Goal: Transaction & Acquisition: Book appointment/travel/reservation

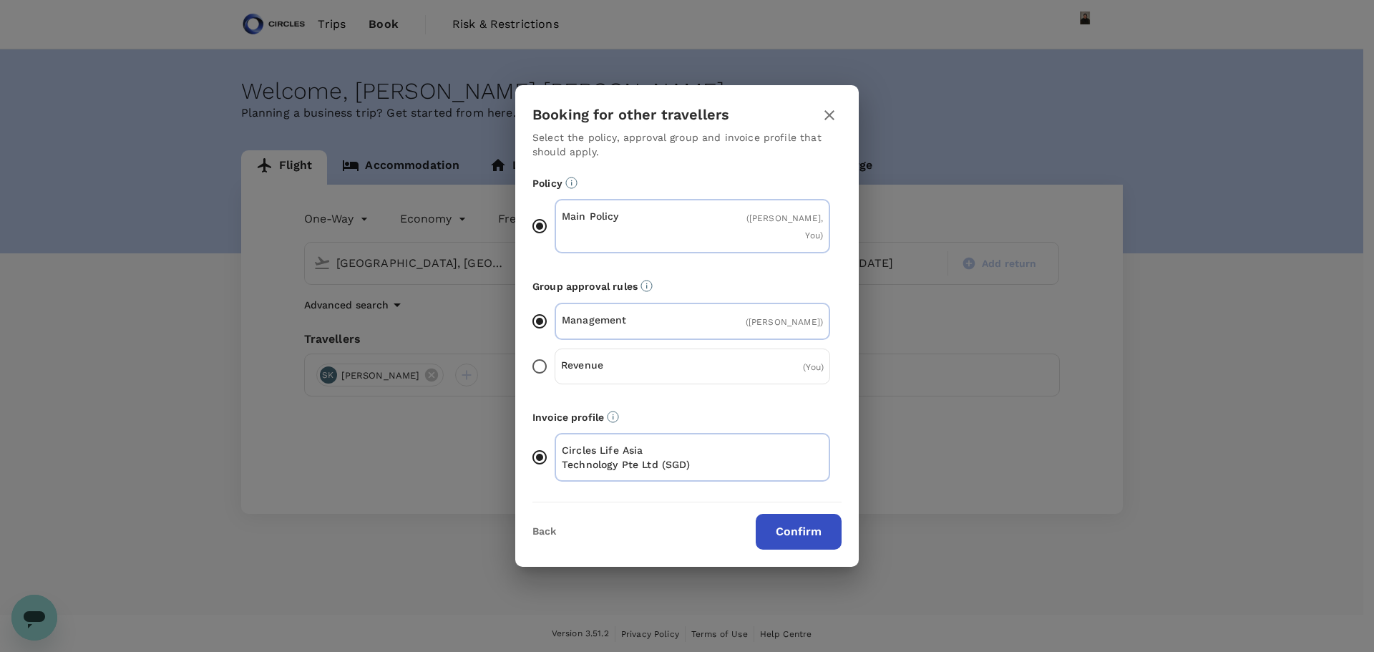
click at [816, 394] on button "Confirm" at bounding box center [799, 532] width 86 height 36
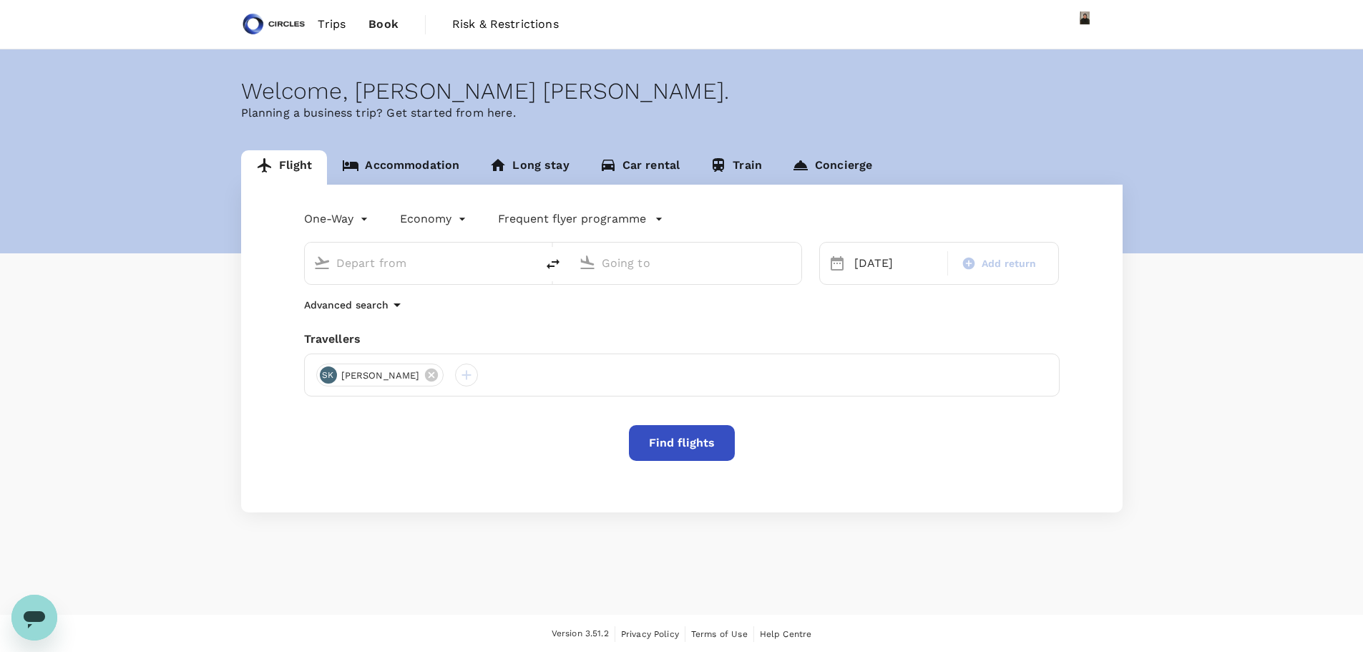
type input "[GEOGRAPHIC_DATA], [GEOGRAPHIC_DATA] (any)"
click at [343, 225] on body "Trips Book Risk & Restrictions Welcome , Azizi Ratna Yulis . Planning a busines…" at bounding box center [681, 326] width 1363 height 653
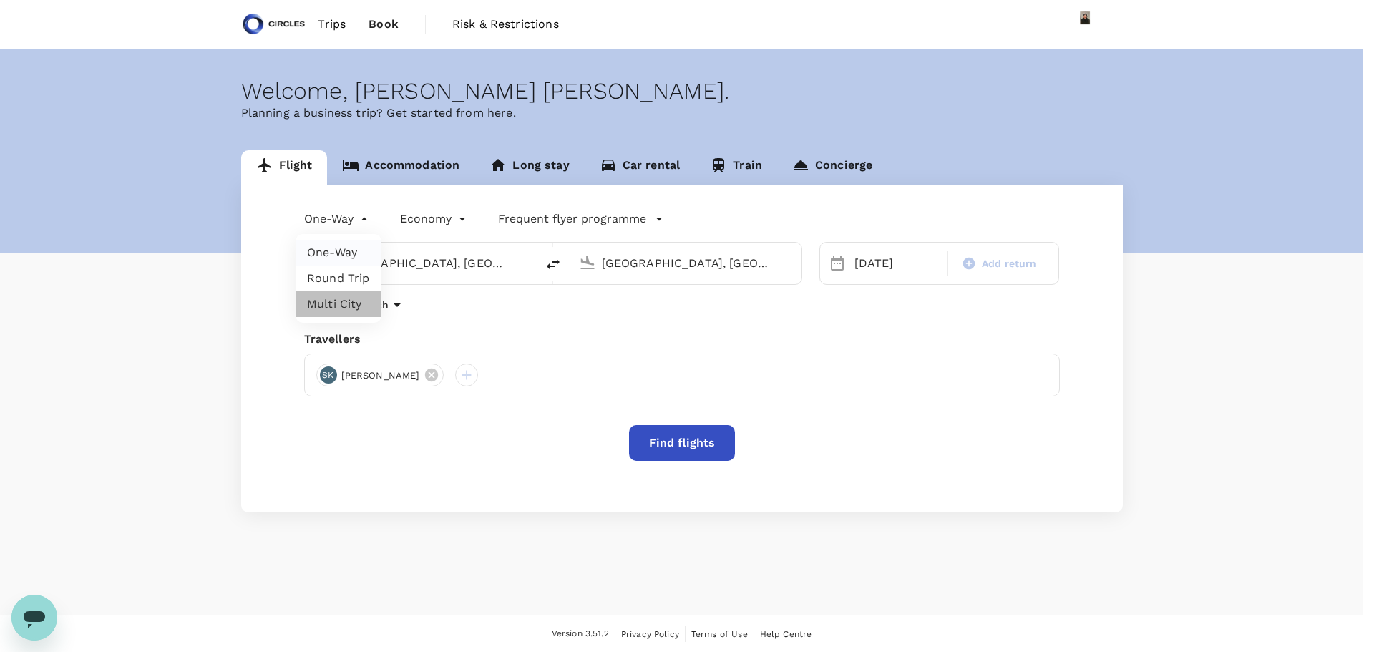
click at [338, 299] on li "Multi City" at bounding box center [339, 304] width 86 height 26
type input "multicity"
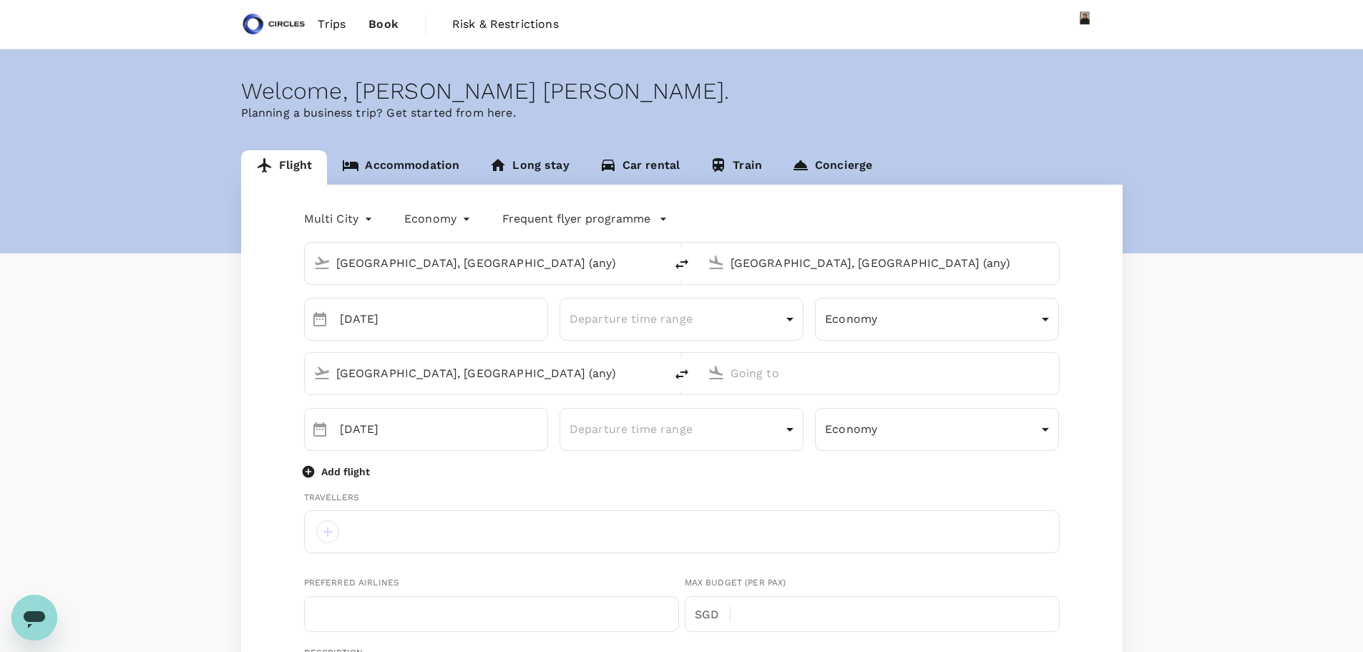
click at [363, 260] on input "[GEOGRAPHIC_DATA], [GEOGRAPHIC_DATA] (any)" at bounding box center [485, 263] width 298 height 22
type input "azizi.mohd@circles.co"
type input "65"
type input "96934635"
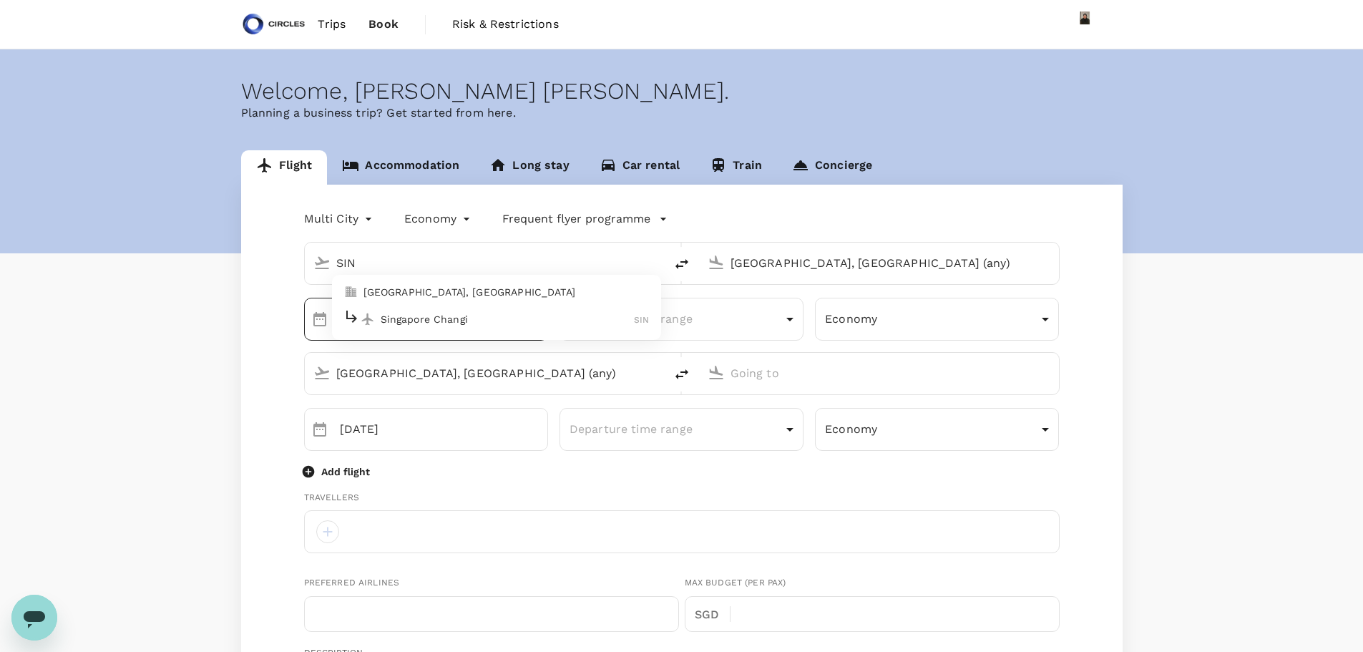
drag, startPoint x: 398, startPoint y: 321, endPoint x: 407, endPoint y: 318, distance: 10.0
click at [401, 321] on p "Singapore Changi" at bounding box center [508, 319] width 254 height 14
type input "Singapore Changi (SIN)"
click at [770, 258] on input "[GEOGRAPHIC_DATA], [GEOGRAPHIC_DATA] (any)" at bounding box center [880, 263] width 298 height 22
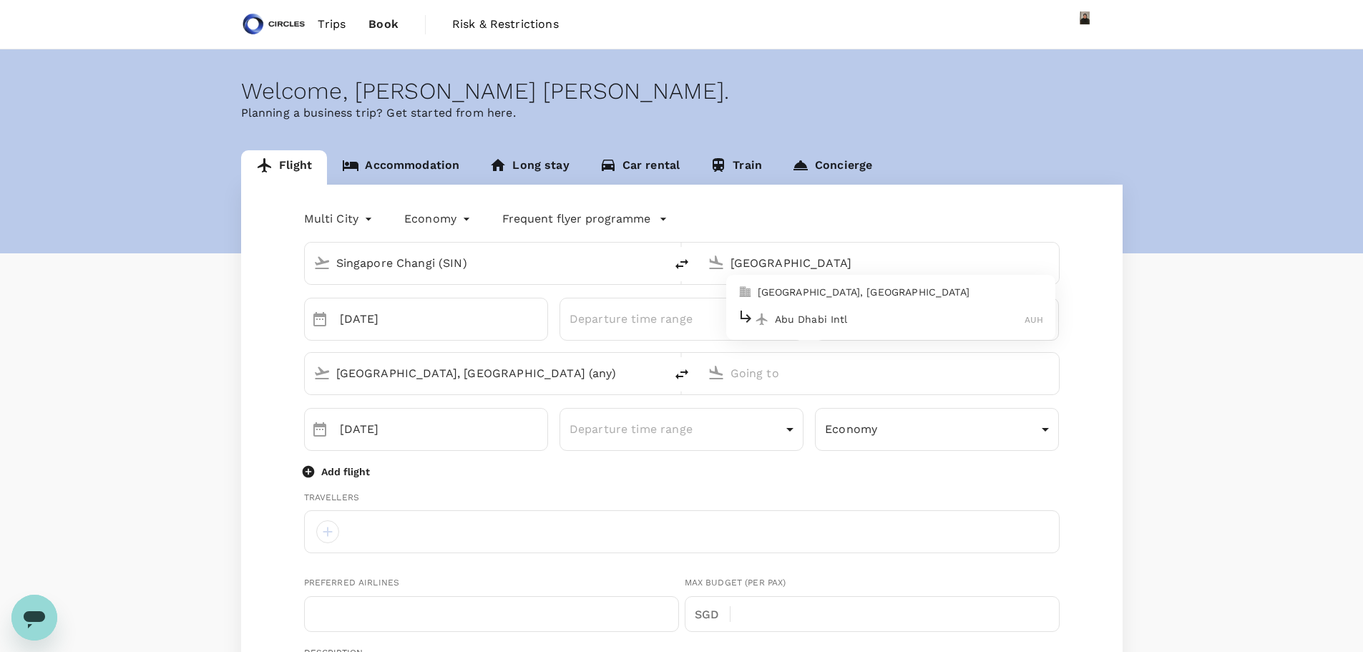
click at [809, 288] on p "Abu Dhabi, United Arab Emirates" at bounding box center [901, 292] width 286 height 14
type input "Abu Dhabi, United Arab Emirates (any)"
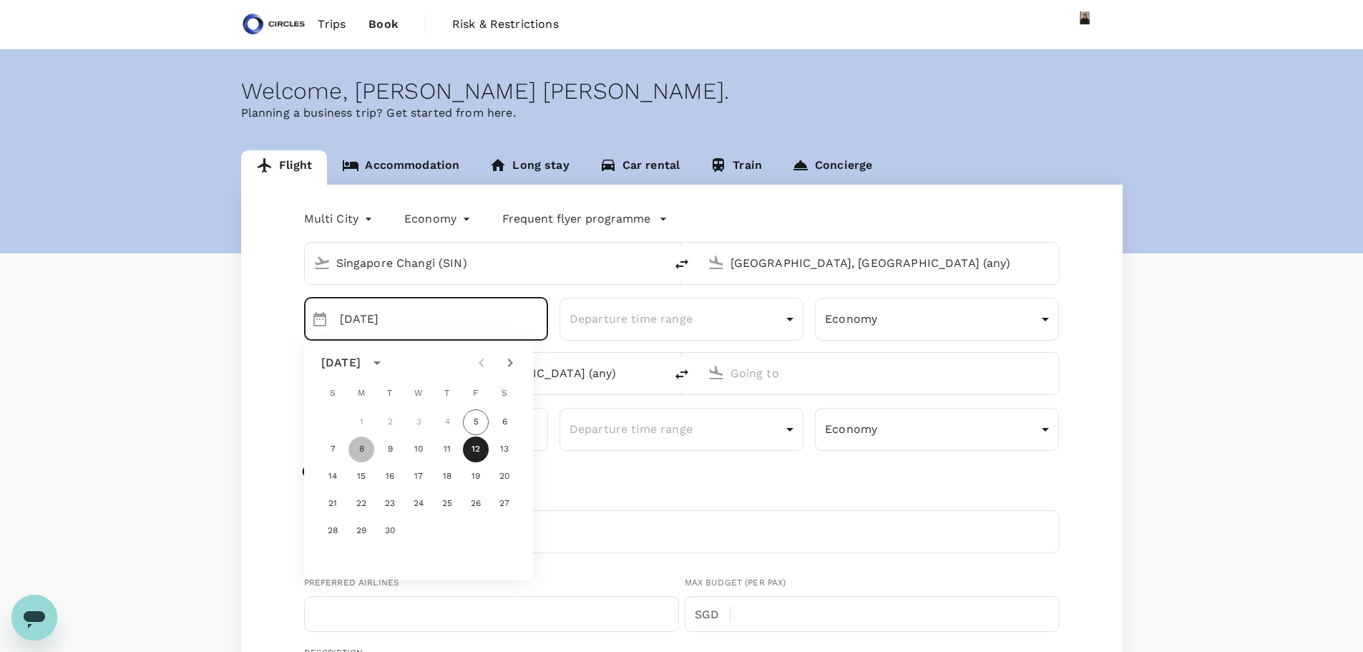
click at [364, 452] on button "8" at bounding box center [361, 450] width 26 height 26
type input "08 Sep"
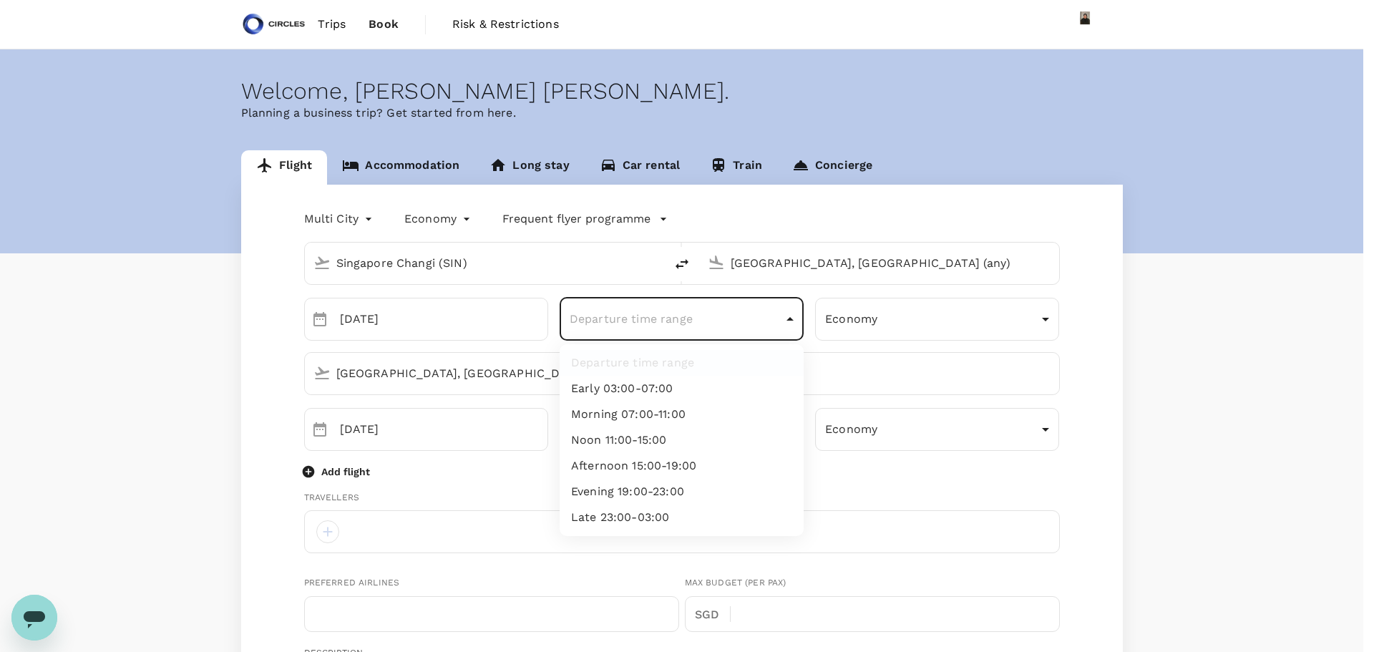
click at [661, 318] on body "Trips Book Risk & Restrictions Welcome , Azizi Ratna Yulis . Planning a busines…" at bounding box center [687, 639] width 1374 height 1278
click at [643, 437] on li "Noon 11:00-15:00" at bounding box center [682, 440] width 244 height 26
type input "noon"
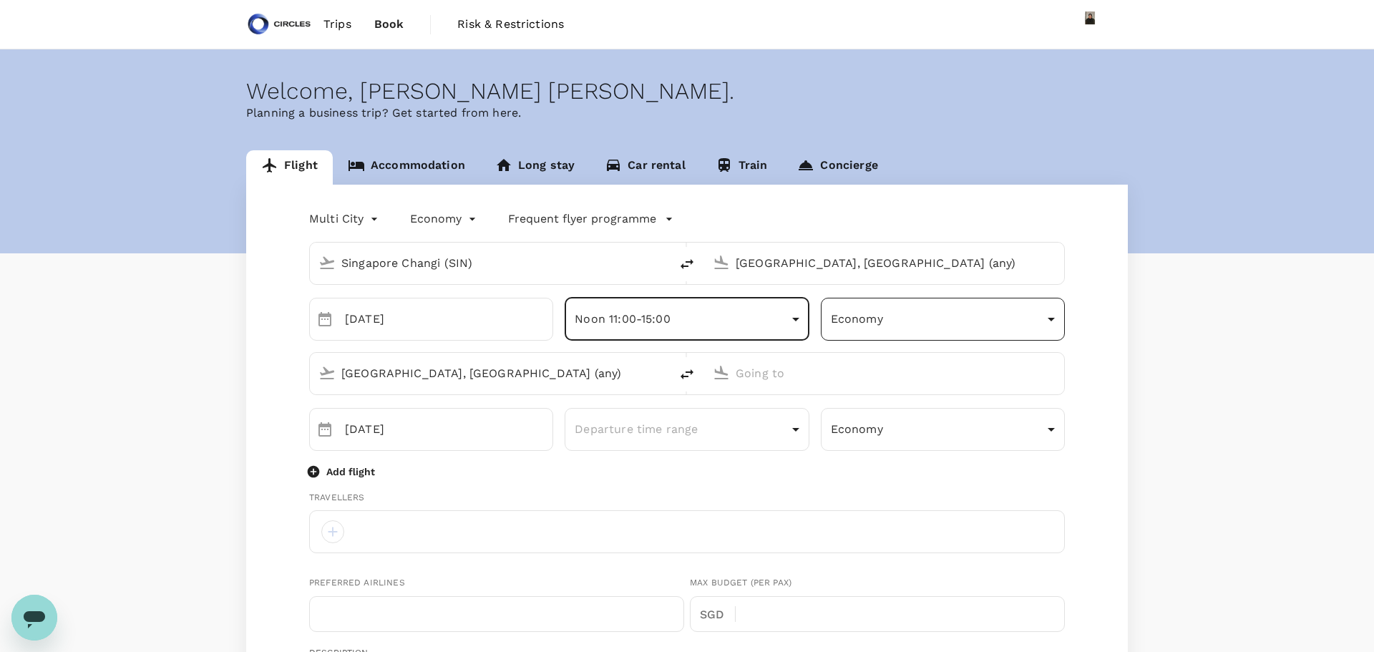
click at [844, 320] on body "Trips Book Risk & Restrictions Welcome , Azizi Ratna Yulis . Planning a busines…" at bounding box center [687, 639] width 1374 height 1278
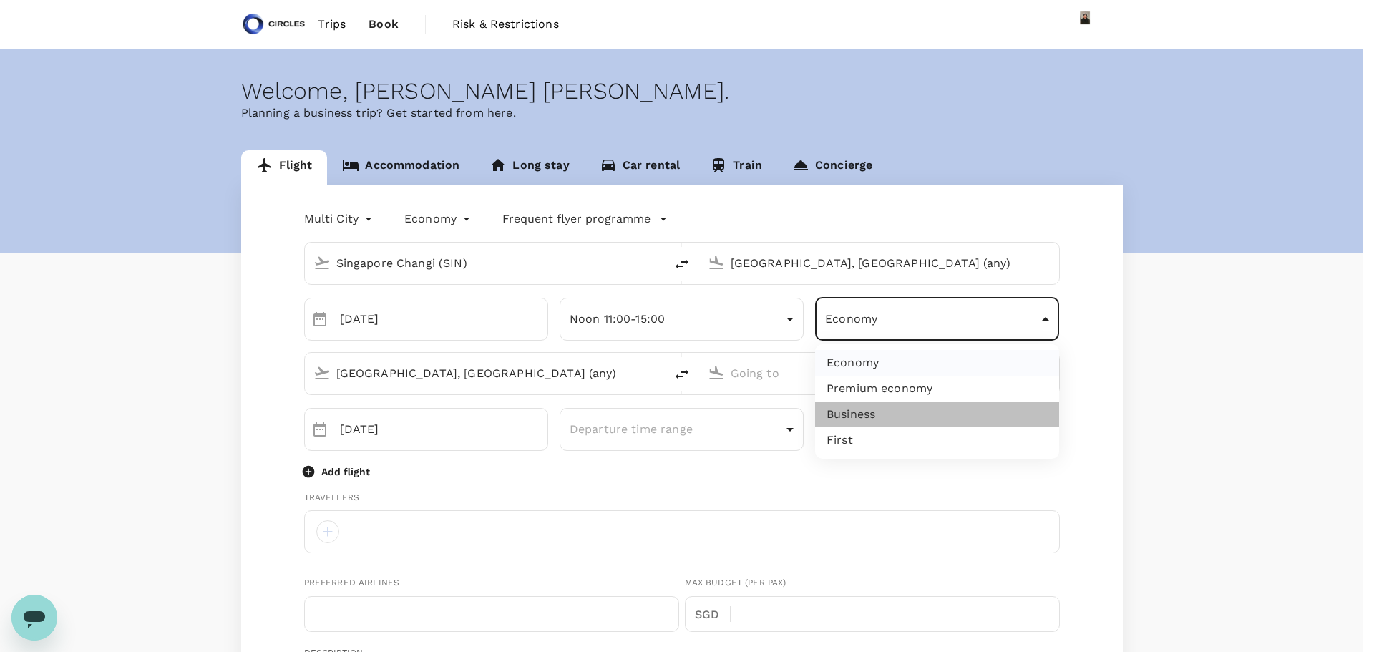
click at [842, 413] on li "Business" at bounding box center [937, 414] width 244 height 26
type input "business"
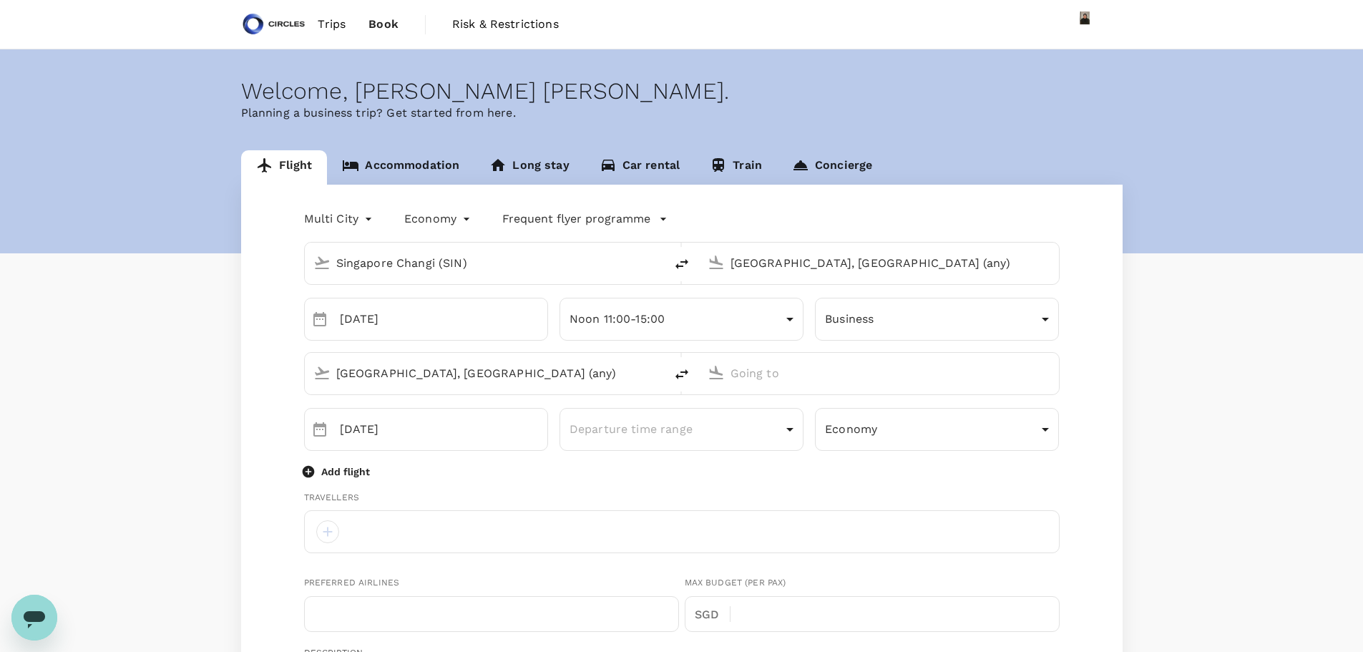
click at [406, 371] on input "[GEOGRAPHIC_DATA], [GEOGRAPHIC_DATA] (any)" at bounding box center [485, 373] width 298 height 22
click at [408, 397] on p "Abu Dhabi, United Arab Emirates" at bounding box center [507, 402] width 286 height 14
type input "Abu Dhabi, United Arab Emirates (any)"
click at [808, 376] on input "text" at bounding box center [880, 373] width 298 height 22
click at [807, 402] on p "Hanoi, Vietnam" at bounding box center [901, 402] width 286 height 14
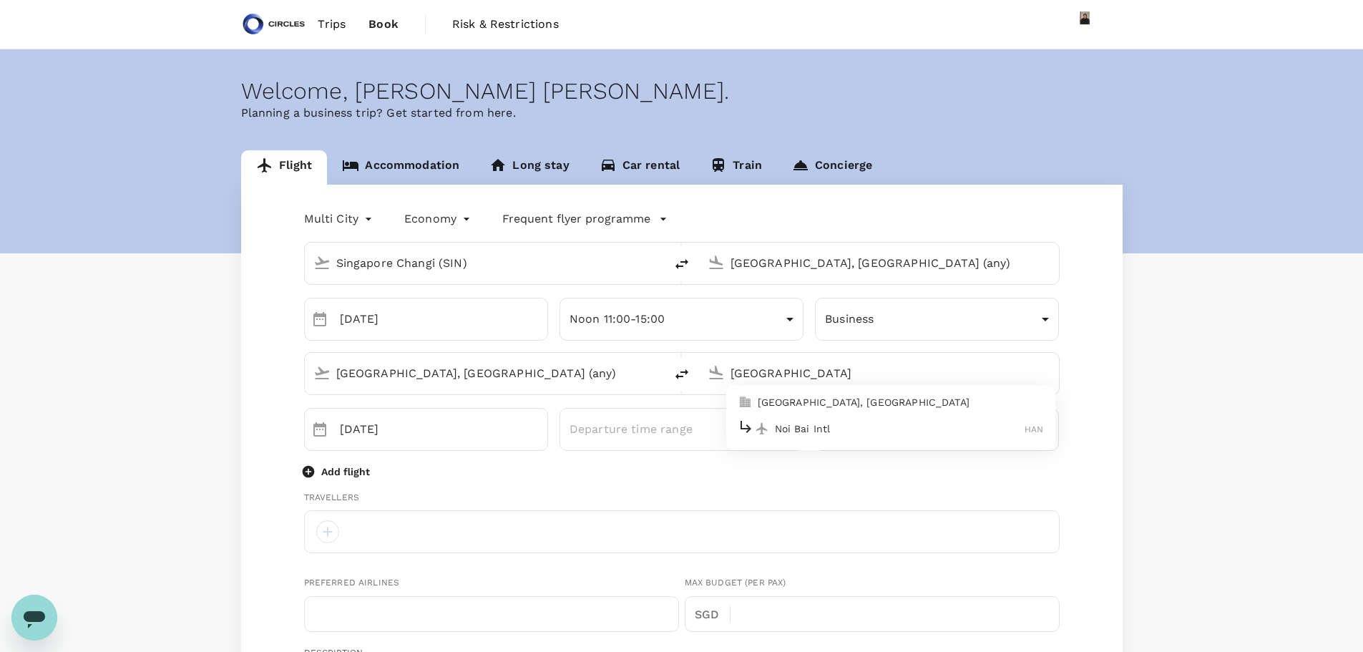
type input "[GEOGRAPHIC_DATA], [GEOGRAPHIC_DATA] (any)"
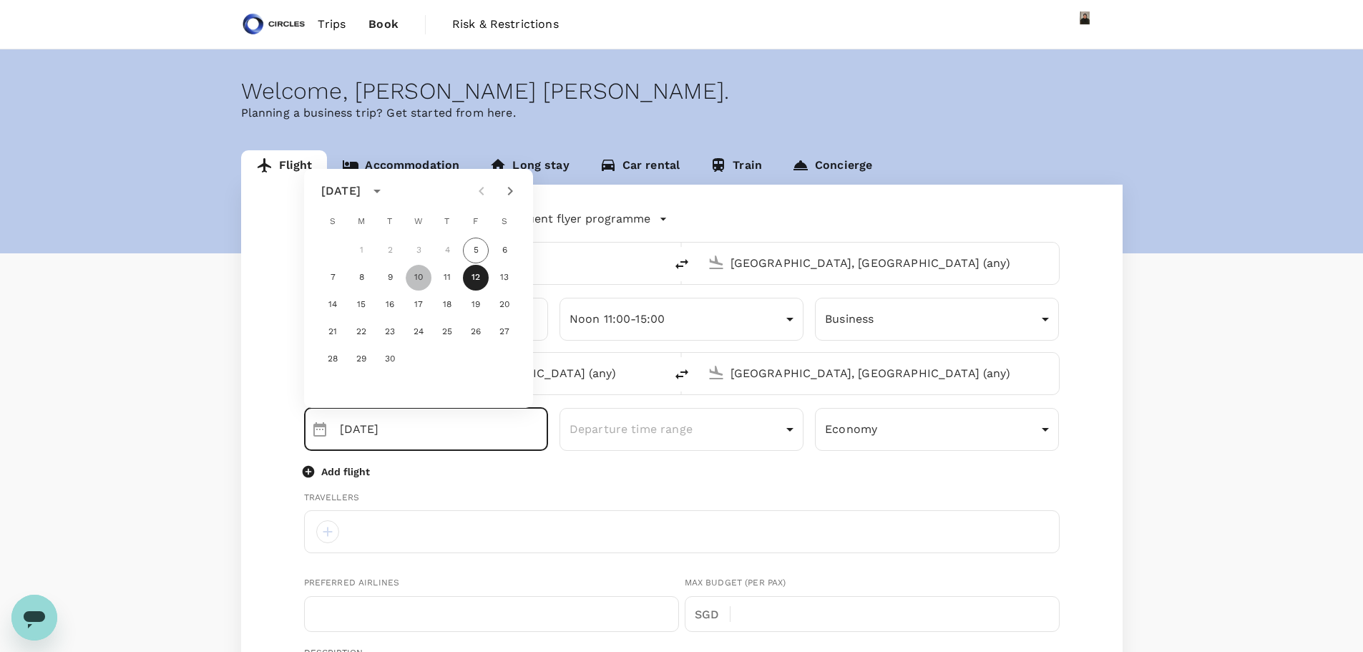
click at [413, 273] on button "10" at bounding box center [419, 278] width 26 height 26
type input "10 Sep"
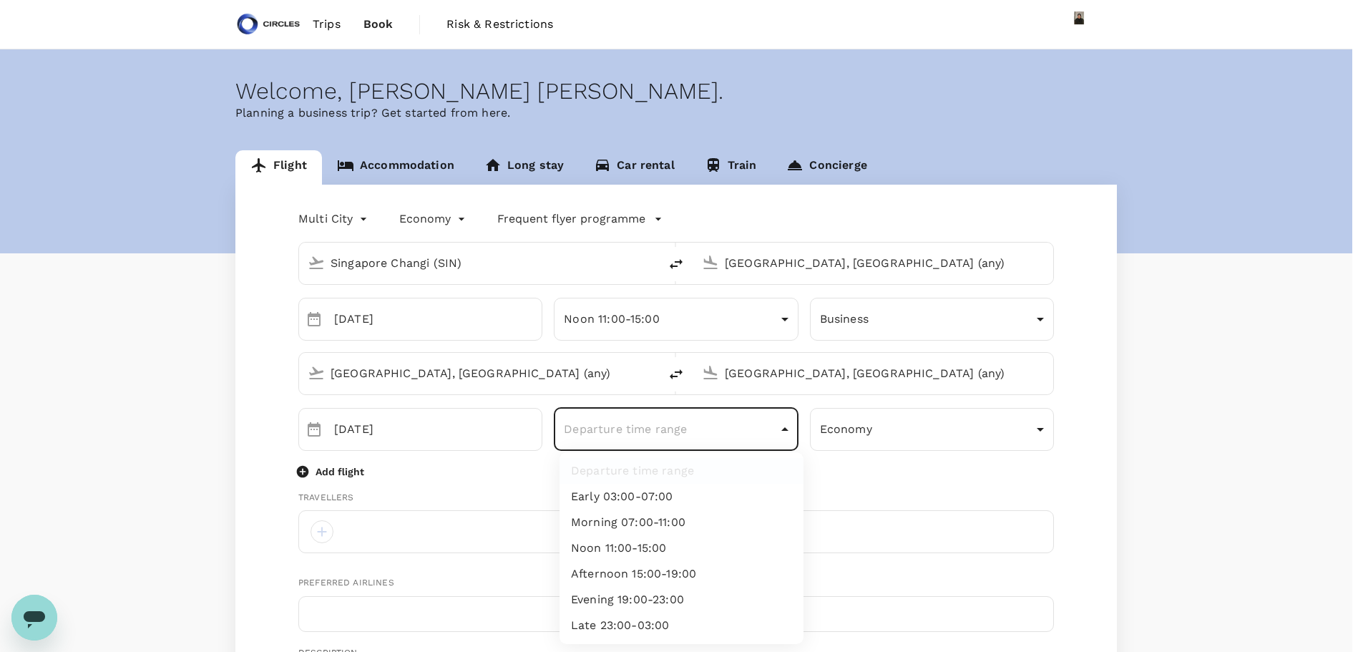
click at [632, 420] on body "Trips Book Risk & Restrictions Welcome , Azizi Ratna Yulis . Planning a busines…" at bounding box center [681, 639] width 1363 height 1278
click at [638, 520] on li "Morning 07:00-11:00" at bounding box center [682, 523] width 244 height 26
type input "morning"
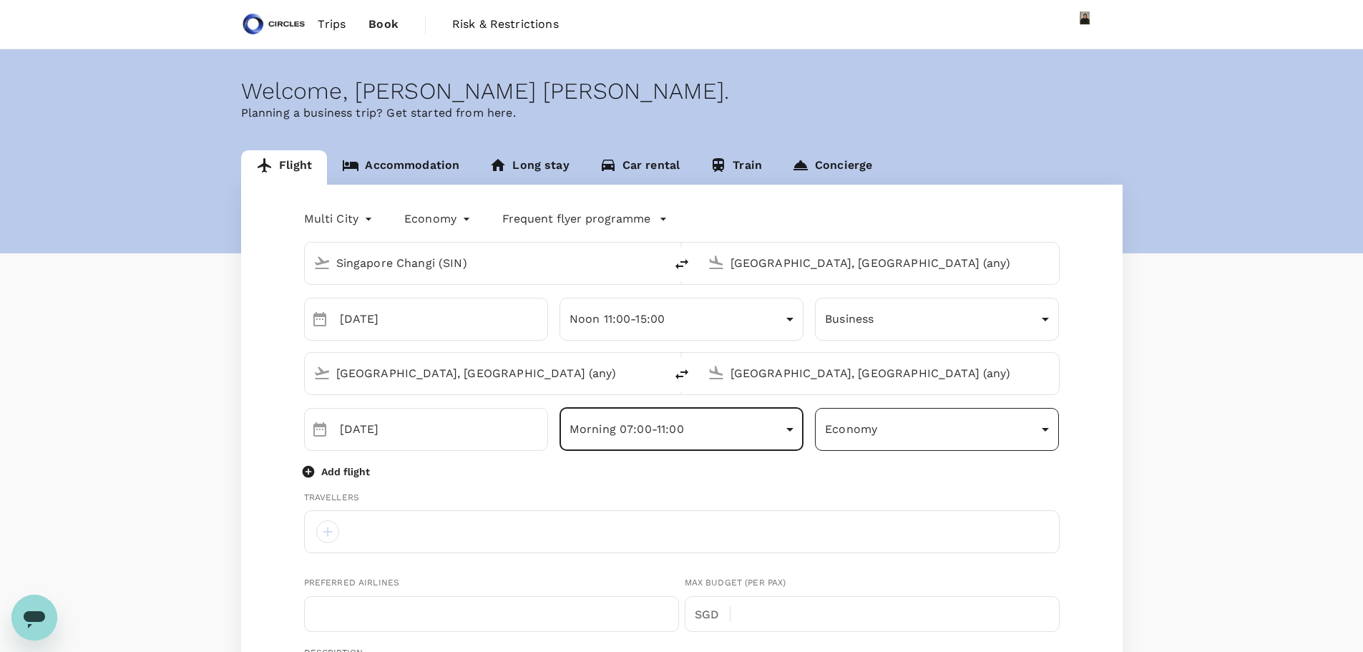
click at [871, 435] on body "Trips Book Risk & Restrictions Welcome , Azizi Ratna Yulis . Planning a busines…" at bounding box center [681, 639] width 1363 height 1278
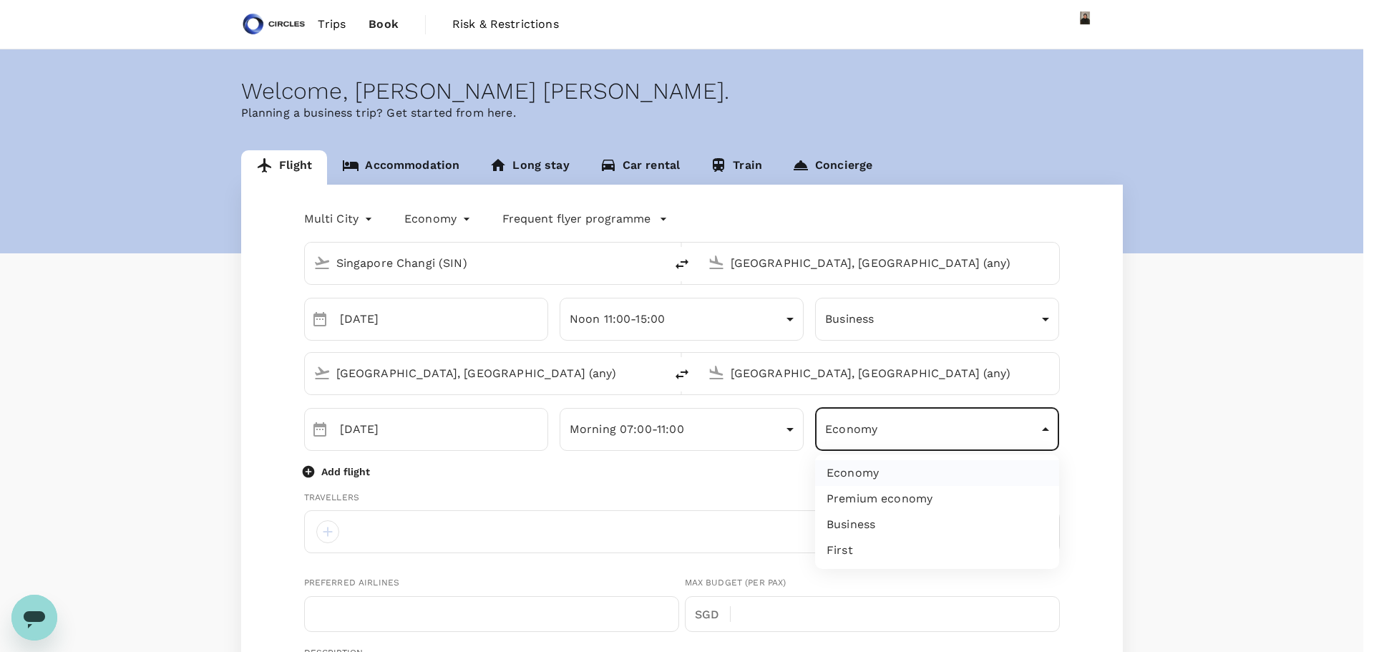
click at [861, 530] on li "Business" at bounding box center [937, 525] width 244 height 26
type input "business"
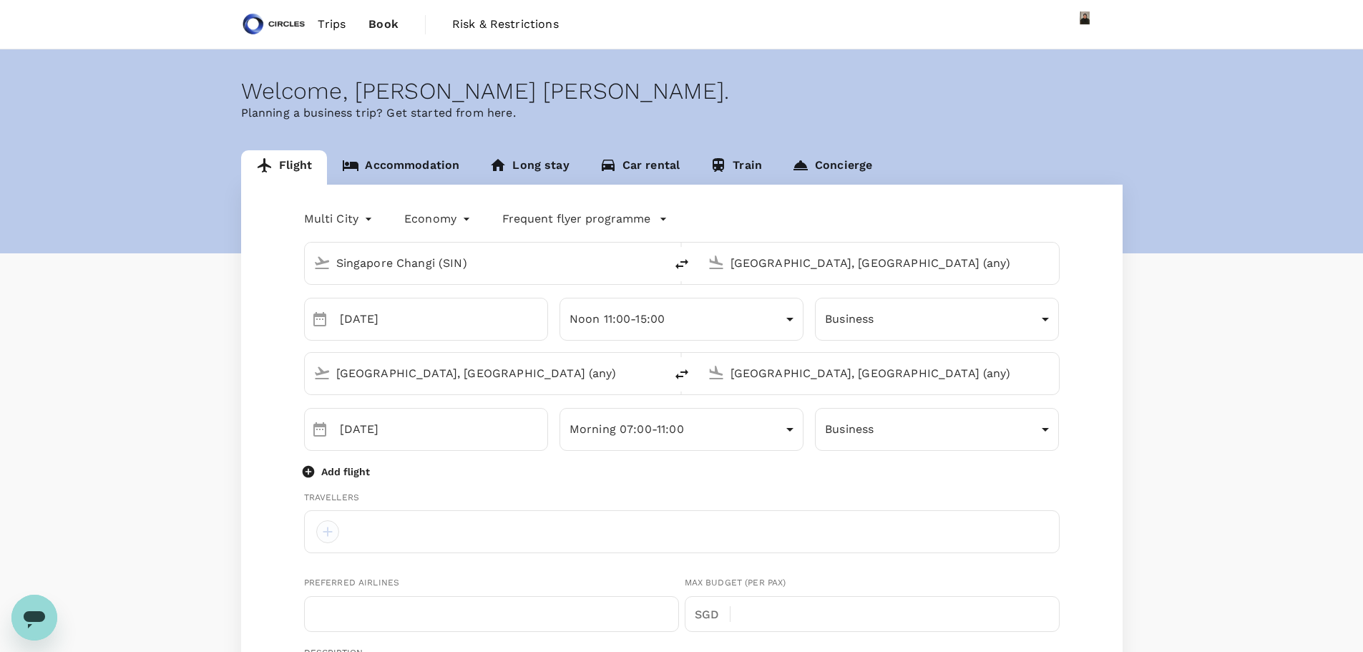
click at [326, 530] on div at bounding box center [327, 531] width 23 height 23
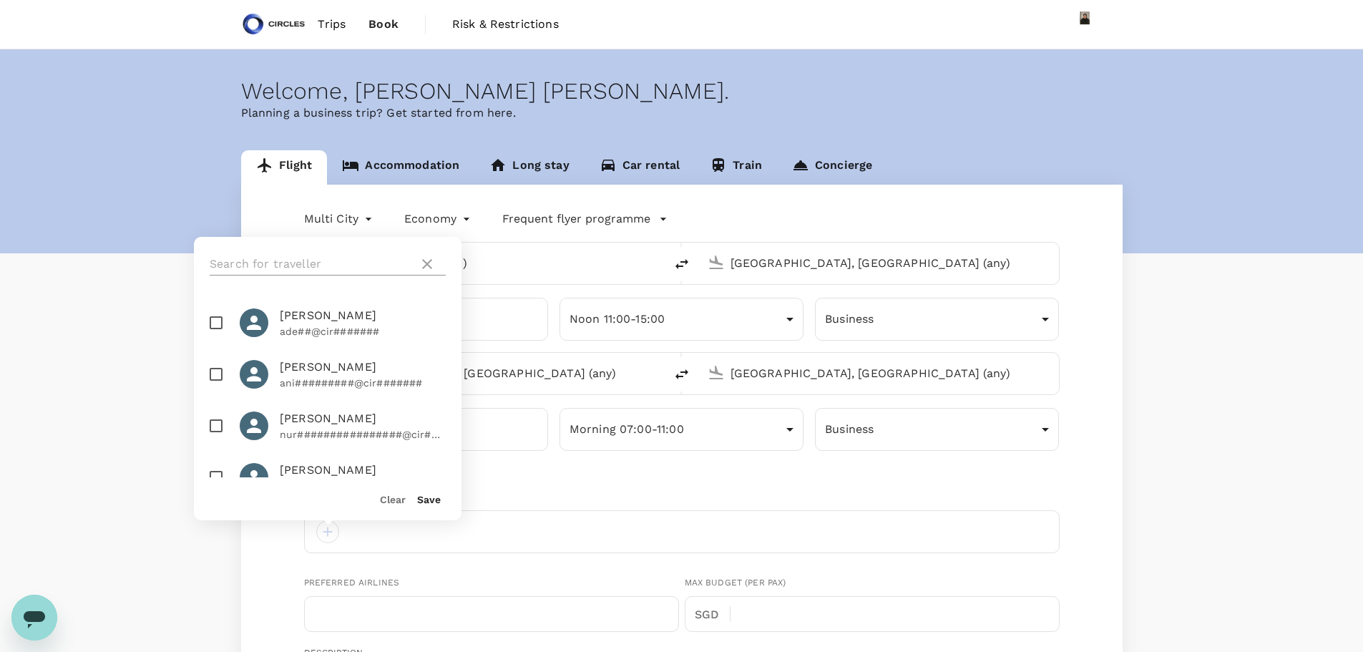
click at [303, 268] on input "text" at bounding box center [311, 264] width 203 height 23
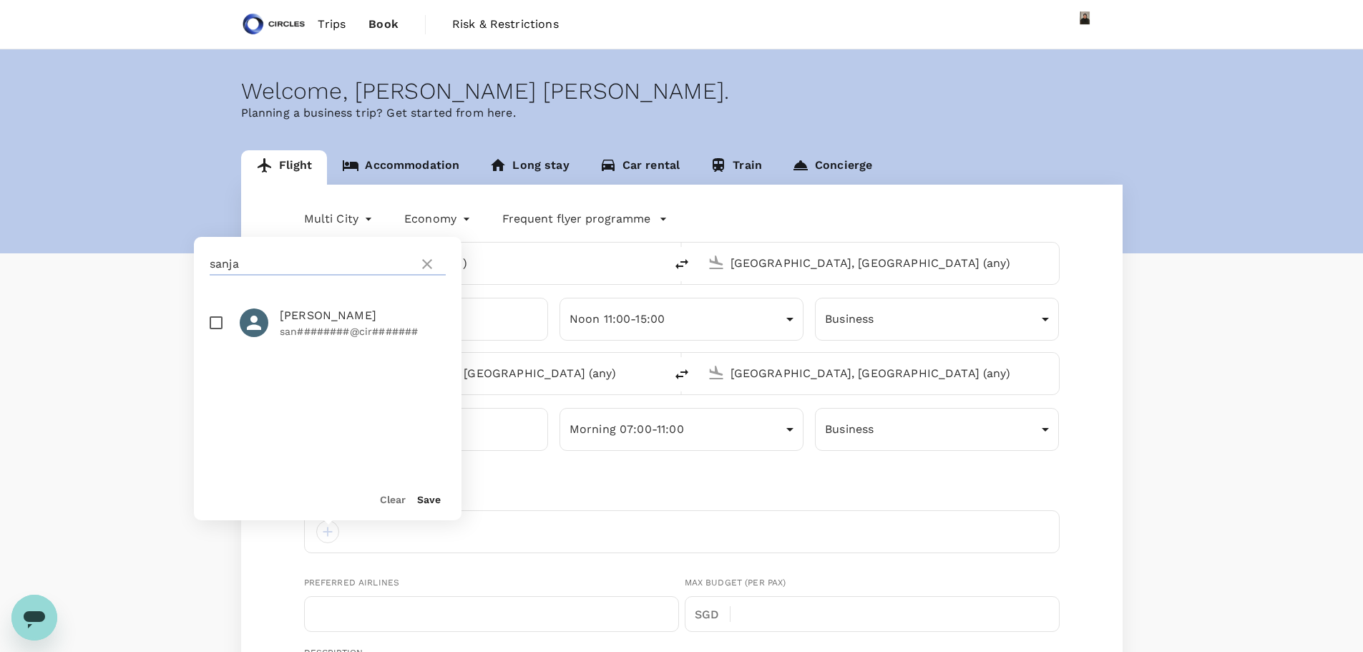
type input "sanja"
click at [313, 334] on p "san########@cir#######" at bounding box center [363, 331] width 166 height 14
checkbox input "true"
click at [424, 505] on div "Save" at bounding box center [423, 493] width 35 height 29
click at [429, 501] on button "Save" at bounding box center [429, 499] width 24 height 11
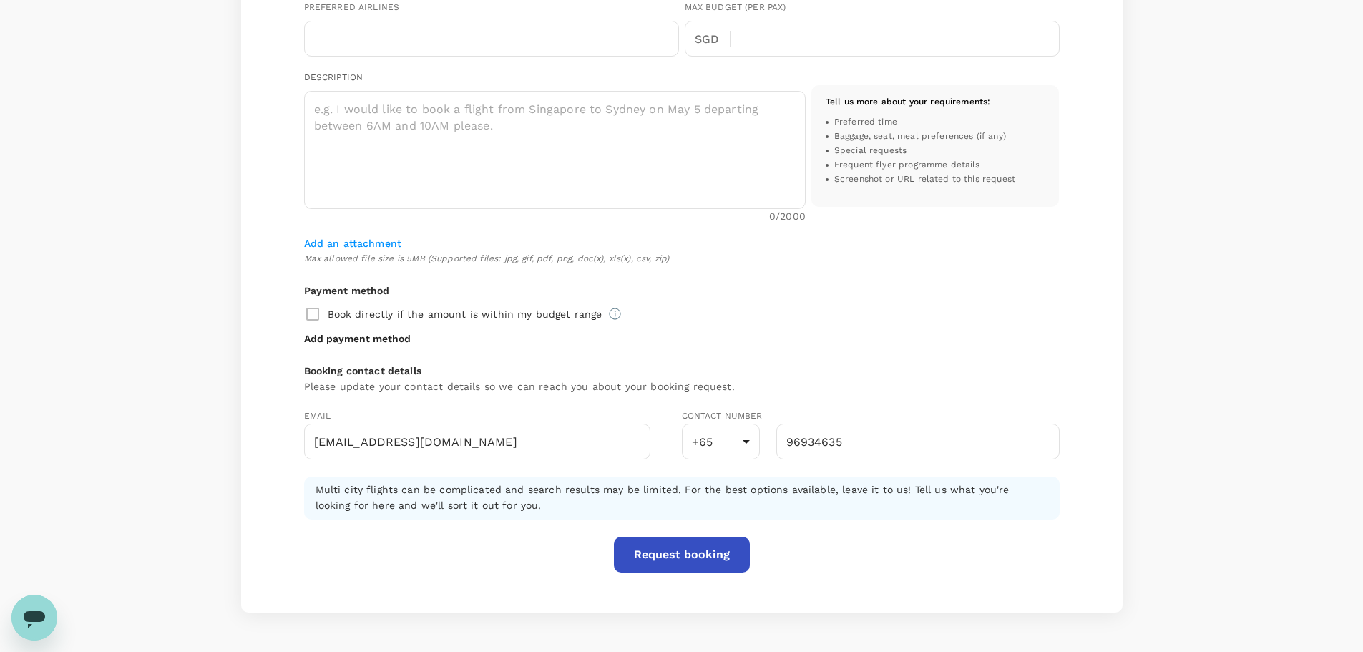
scroll to position [577, 0]
click at [678, 550] on button "Request booking" at bounding box center [682, 553] width 136 height 36
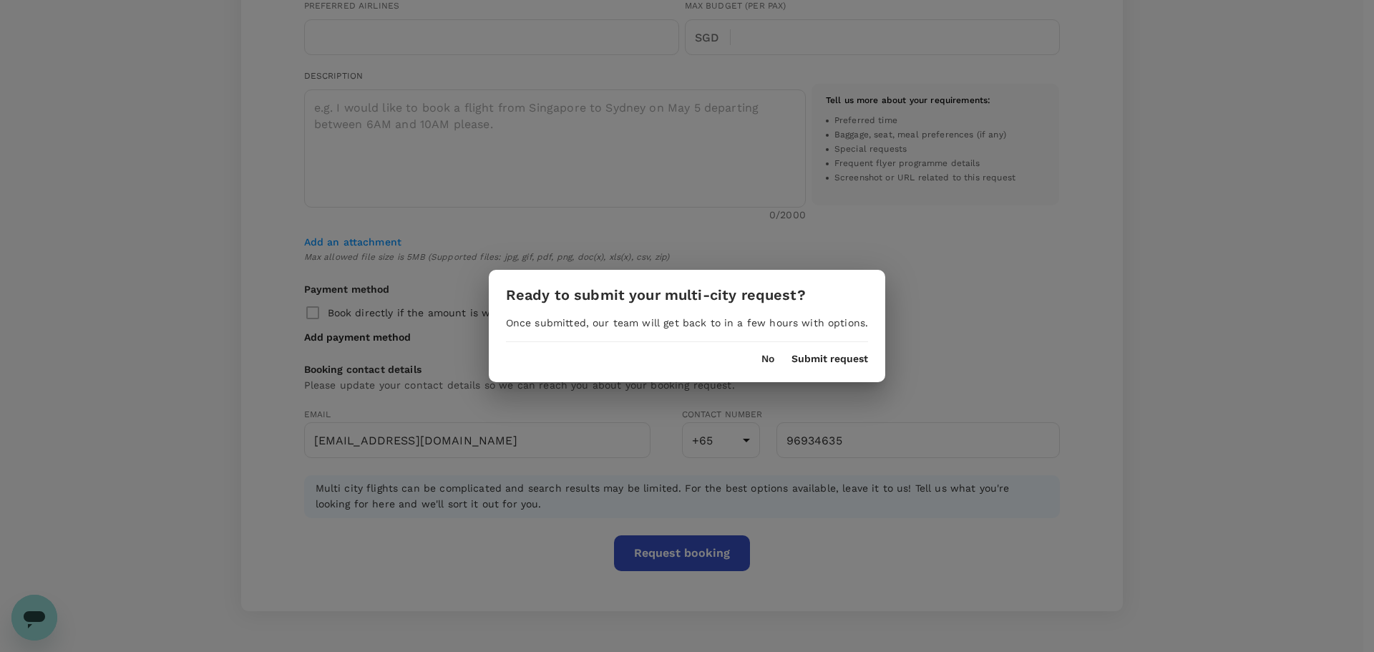
click at [814, 361] on button "Submit request" at bounding box center [829, 359] width 77 height 11
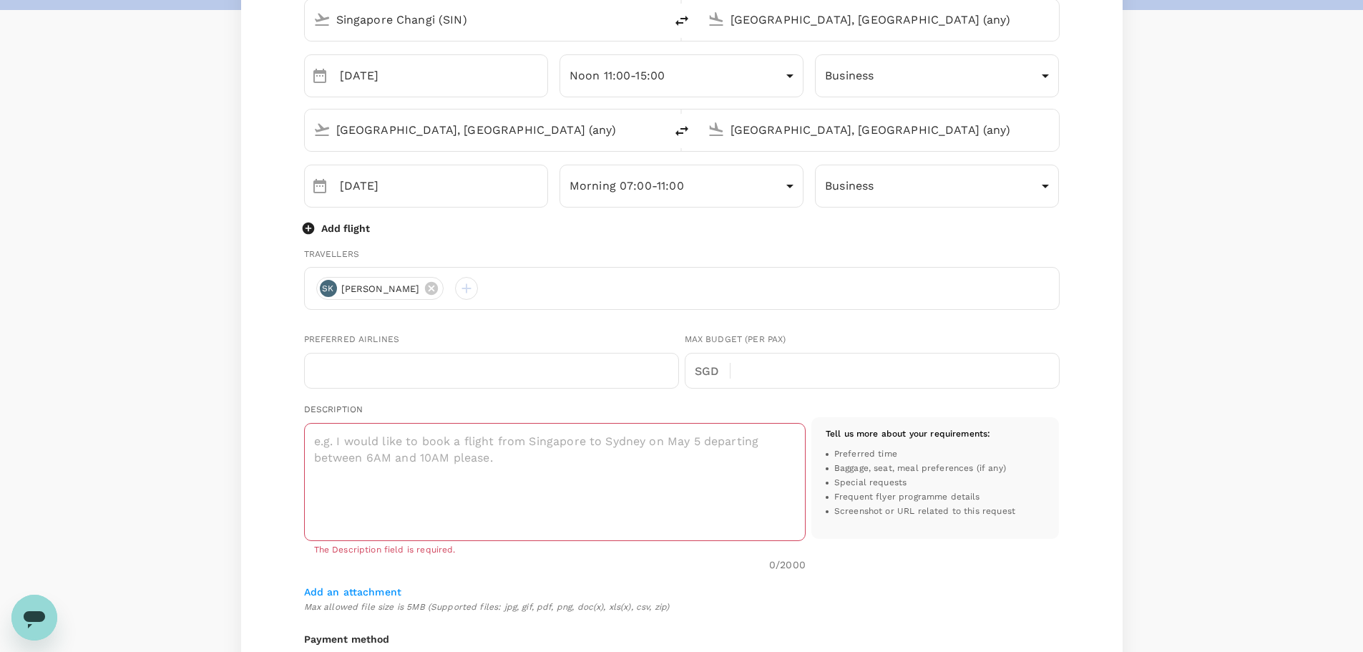
scroll to position [230, 0]
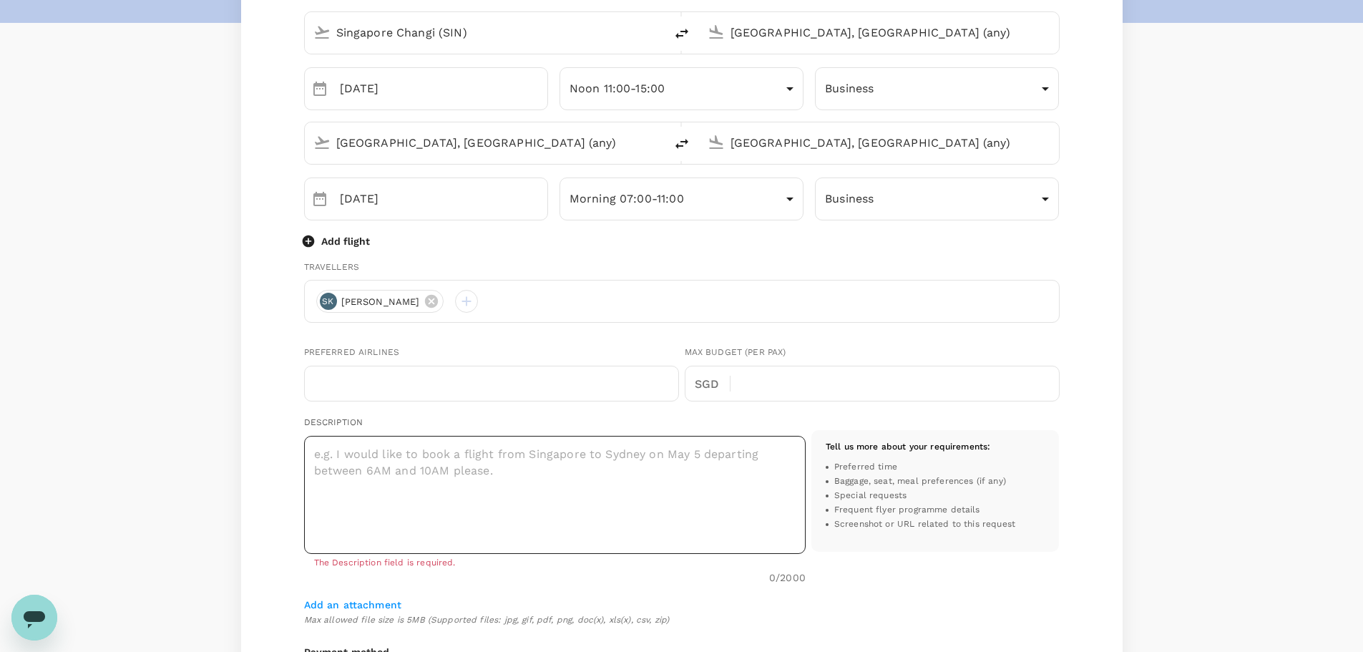
click at [494, 472] on textarea at bounding box center [555, 495] width 502 height 118
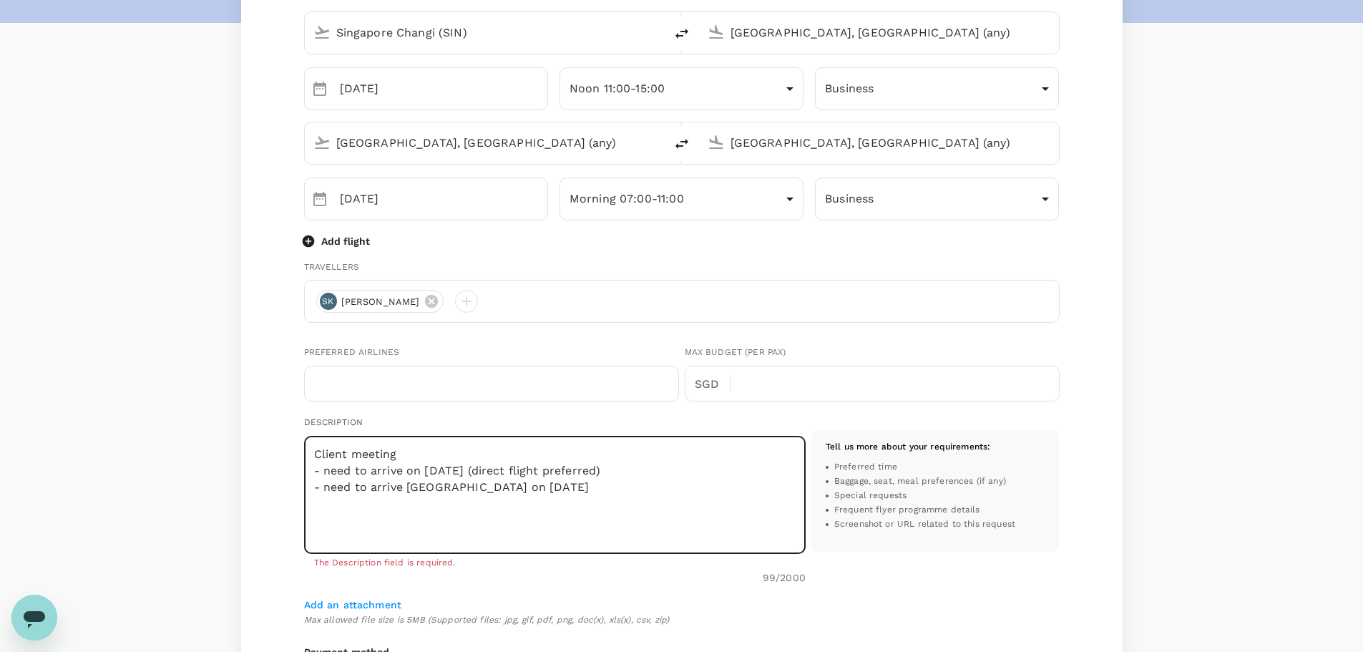
click at [409, 467] on textarea "Client meeting - need to arrive on 8 Sep (direct flight preferred) - need to ar…" at bounding box center [555, 495] width 502 height 118
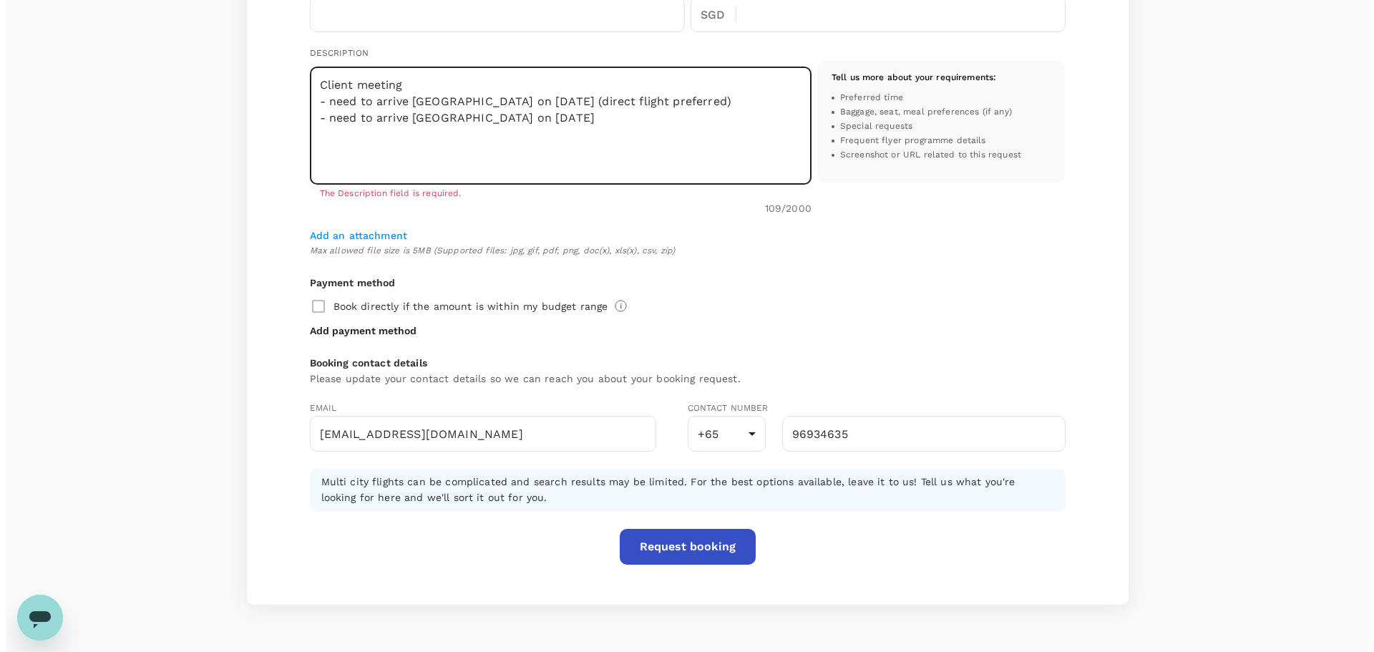
scroll to position [643, 0]
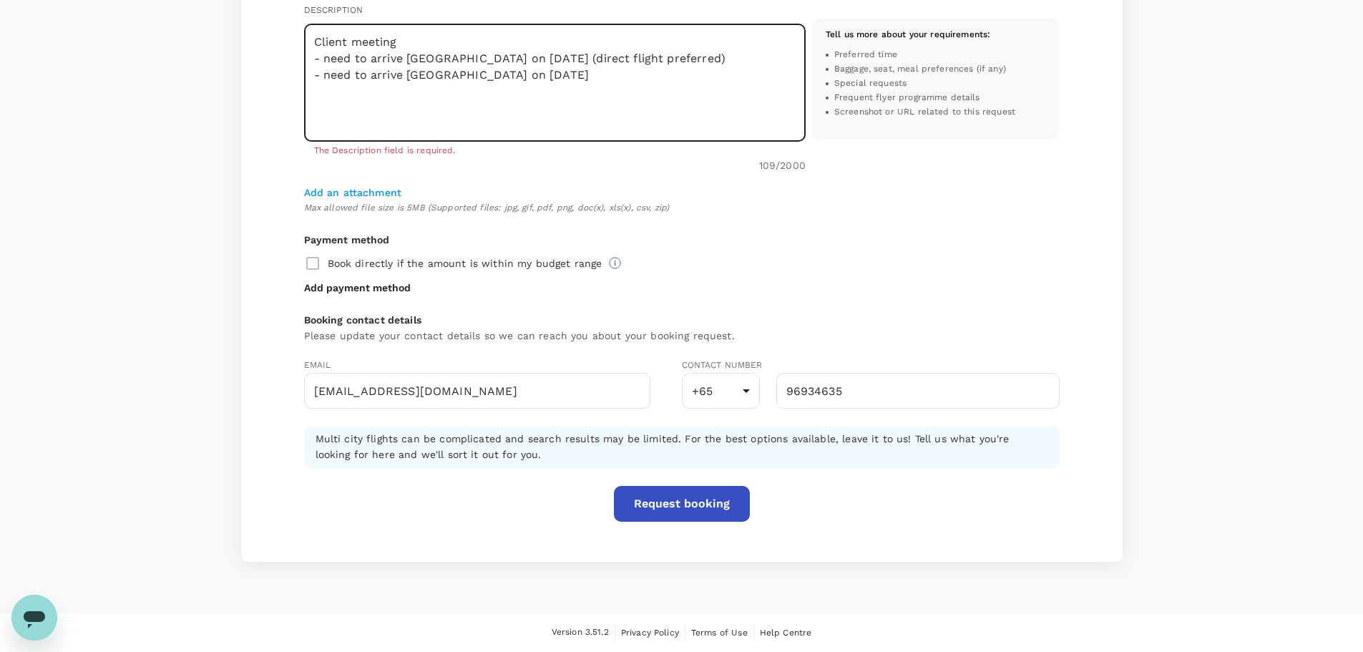
type textarea "Client meeting - need to arrive Abu Dhabi on 8 Sep (direct flight preferred) - …"
click at [689, 512] on button "Request booking" at bounding box center [682, 504] width 136 height 36
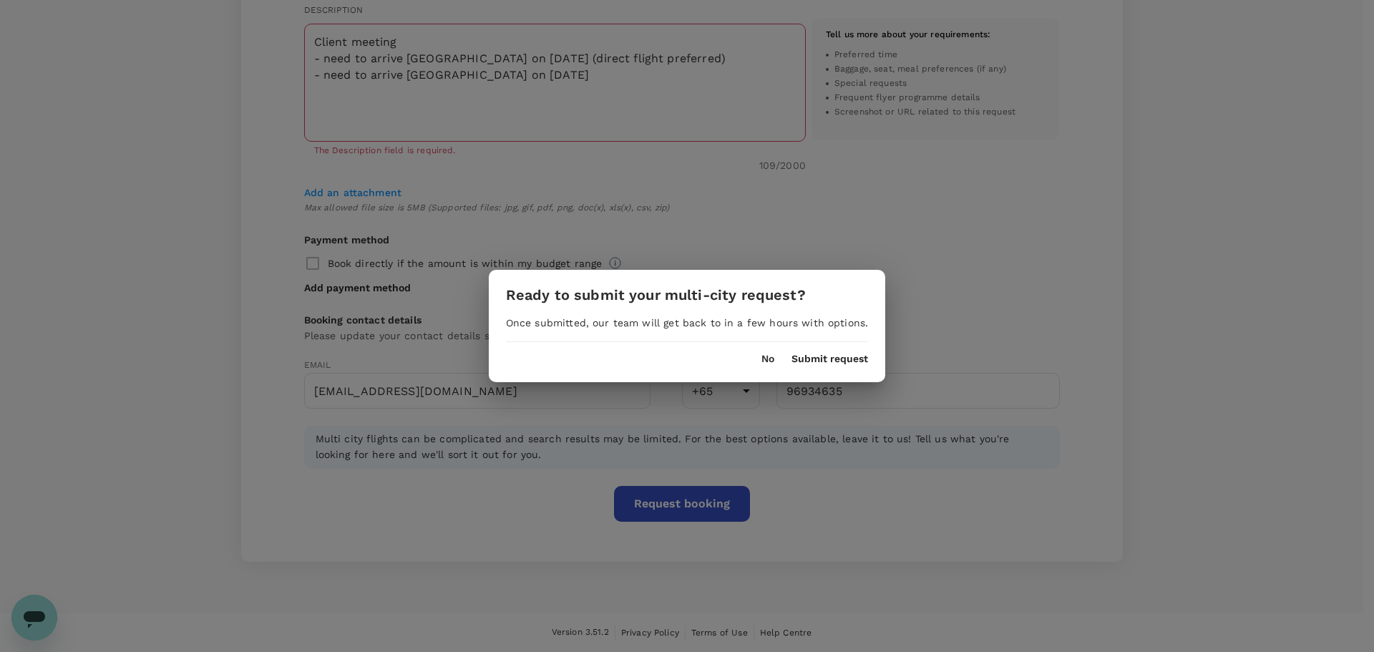
click at [817, 359] on button "Submit request" at bounding box center [829, 359] width 77 height 11
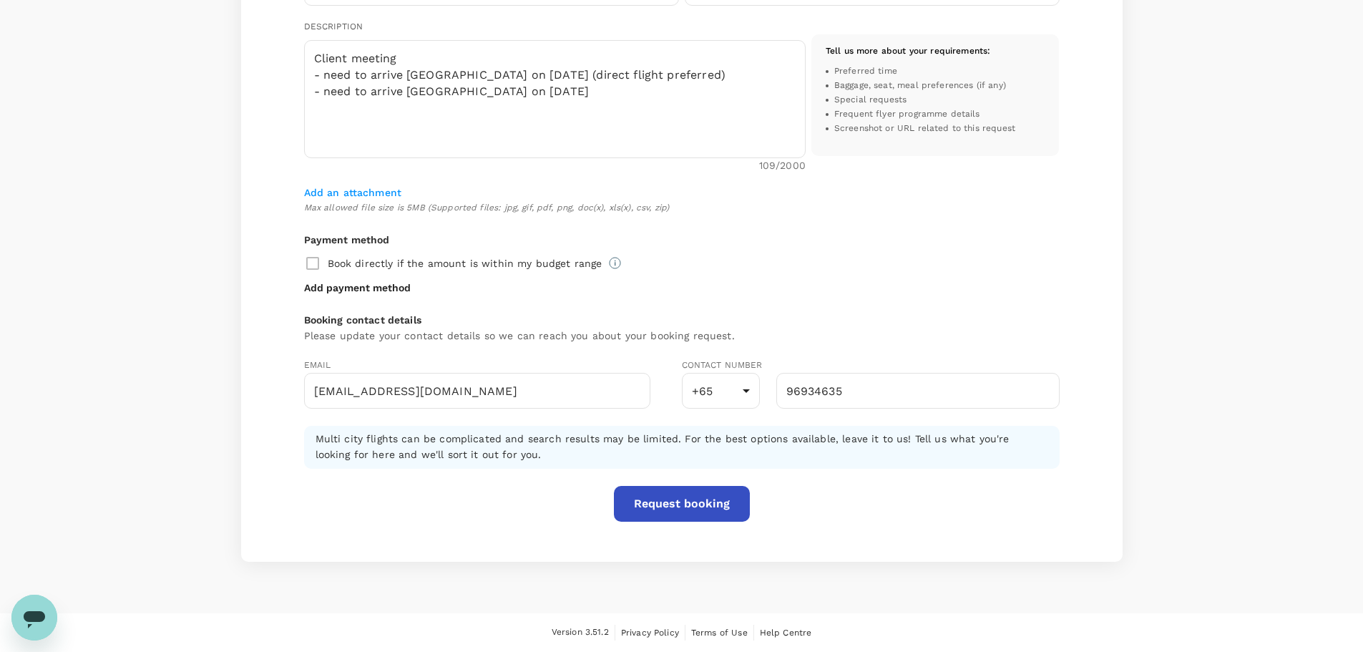
scroll to position [1, 0]
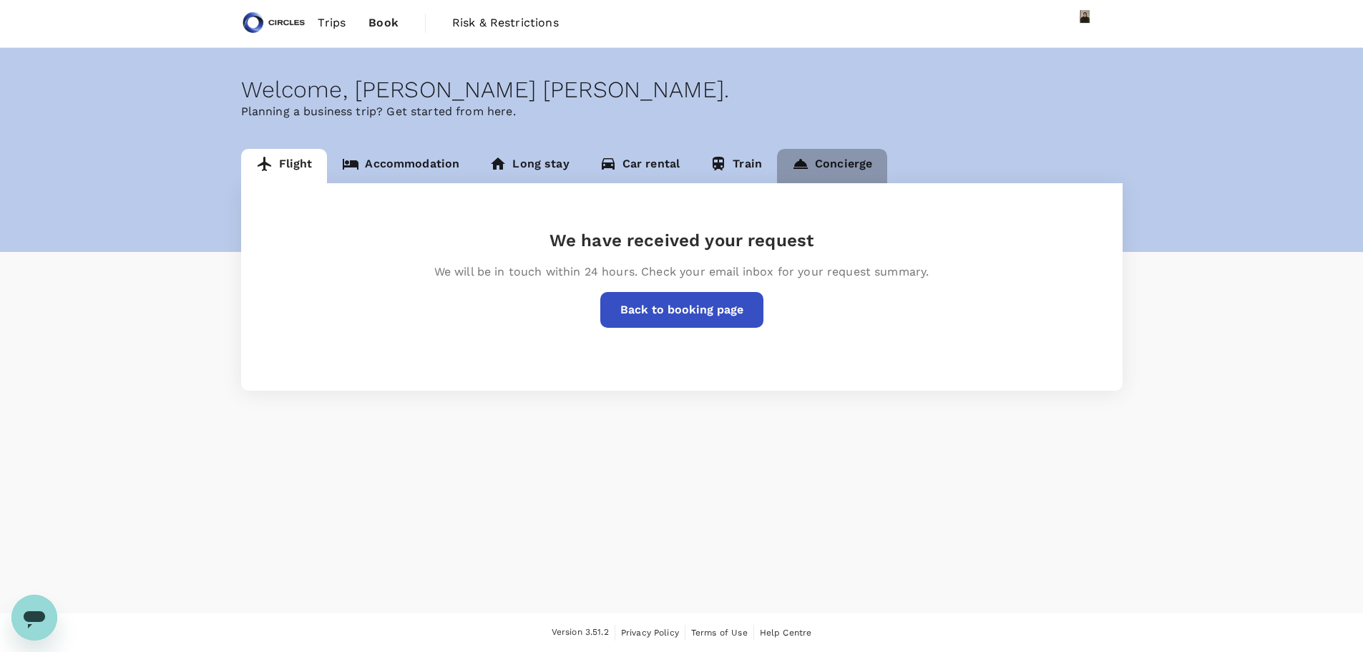
click at [801, 155] on icon at bounding box center [800, 163] width 17 height 17
